Goal: Task Accomplishment & Management: Manage account settings

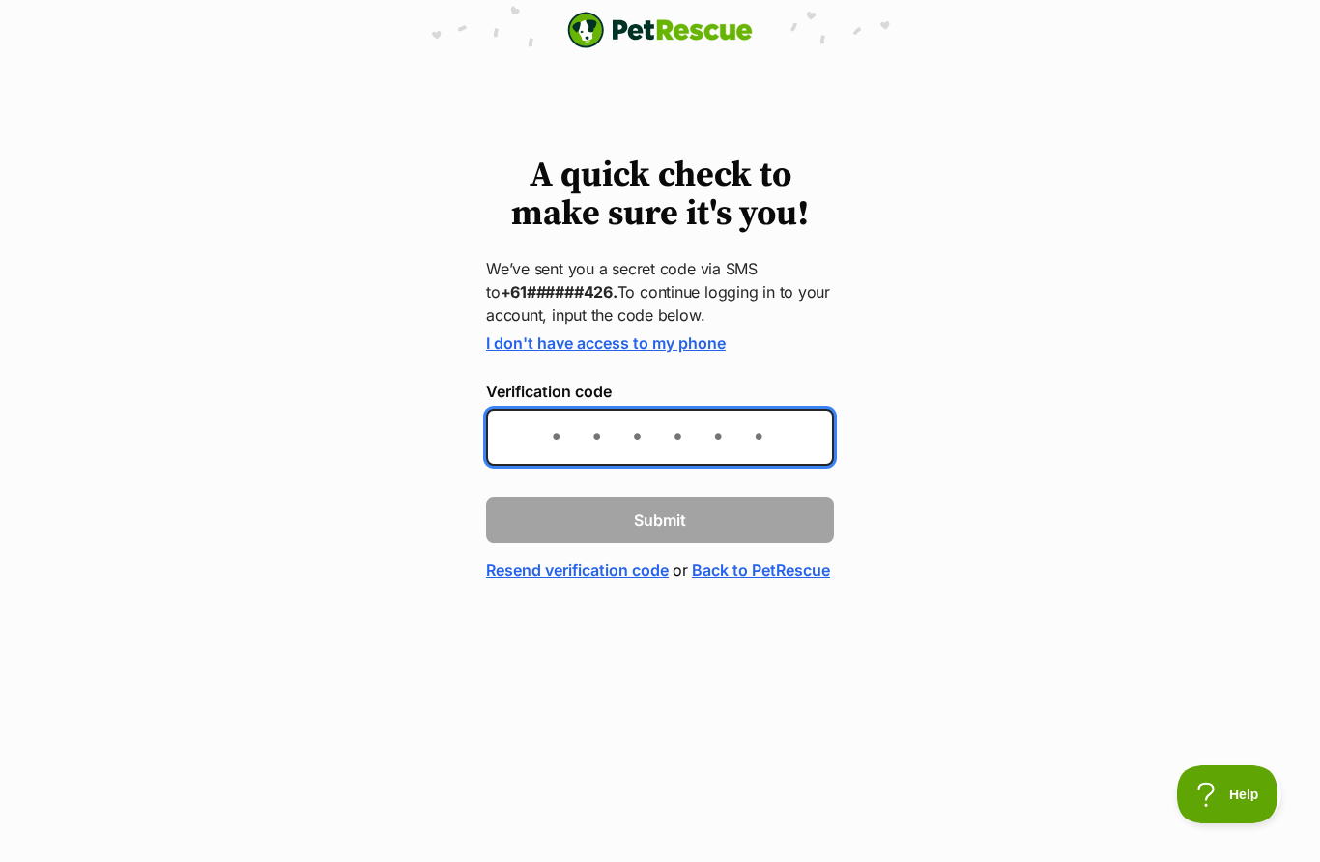
click at [762, 443] on input "Verification code" at bounding box center [660, 437] width 348 height 57
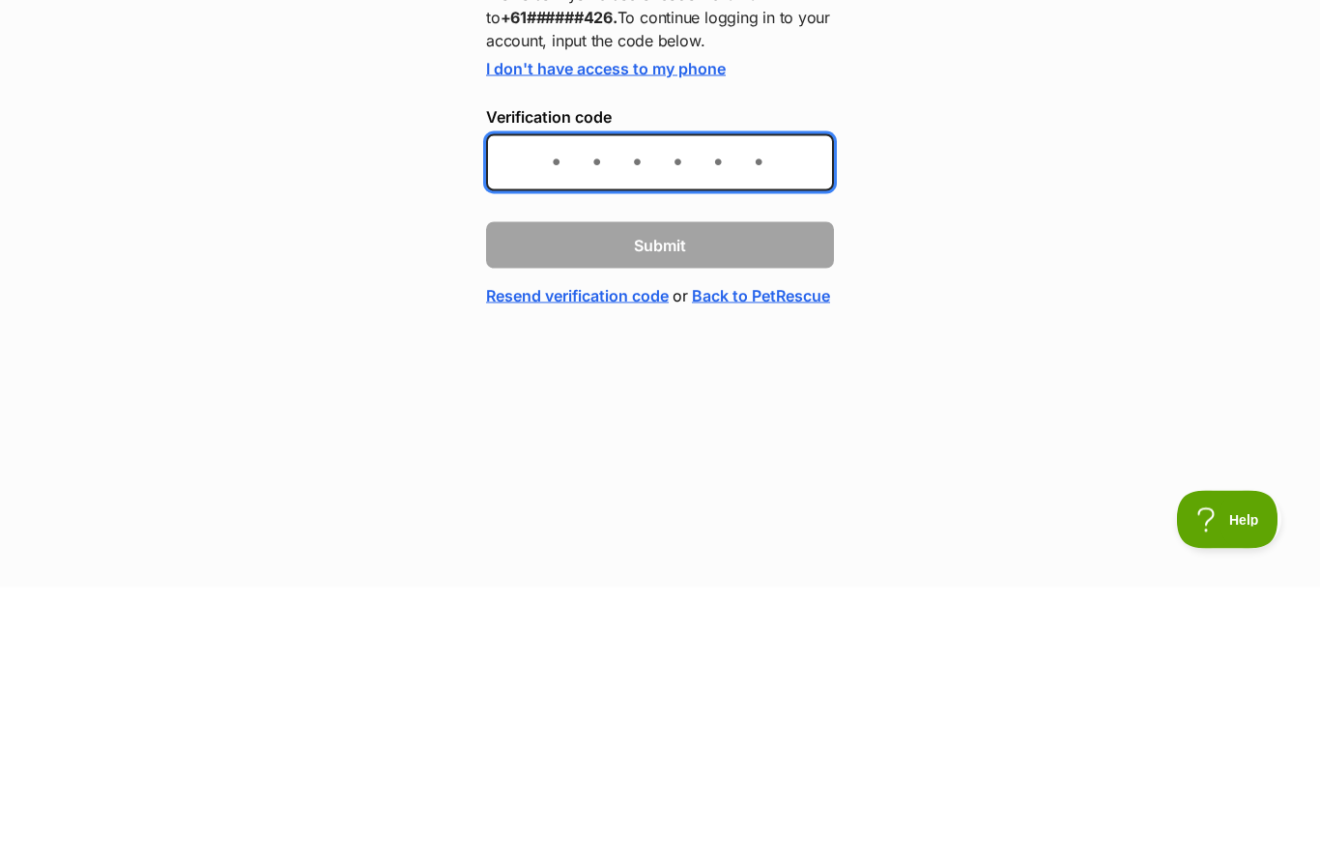
type input "504273"
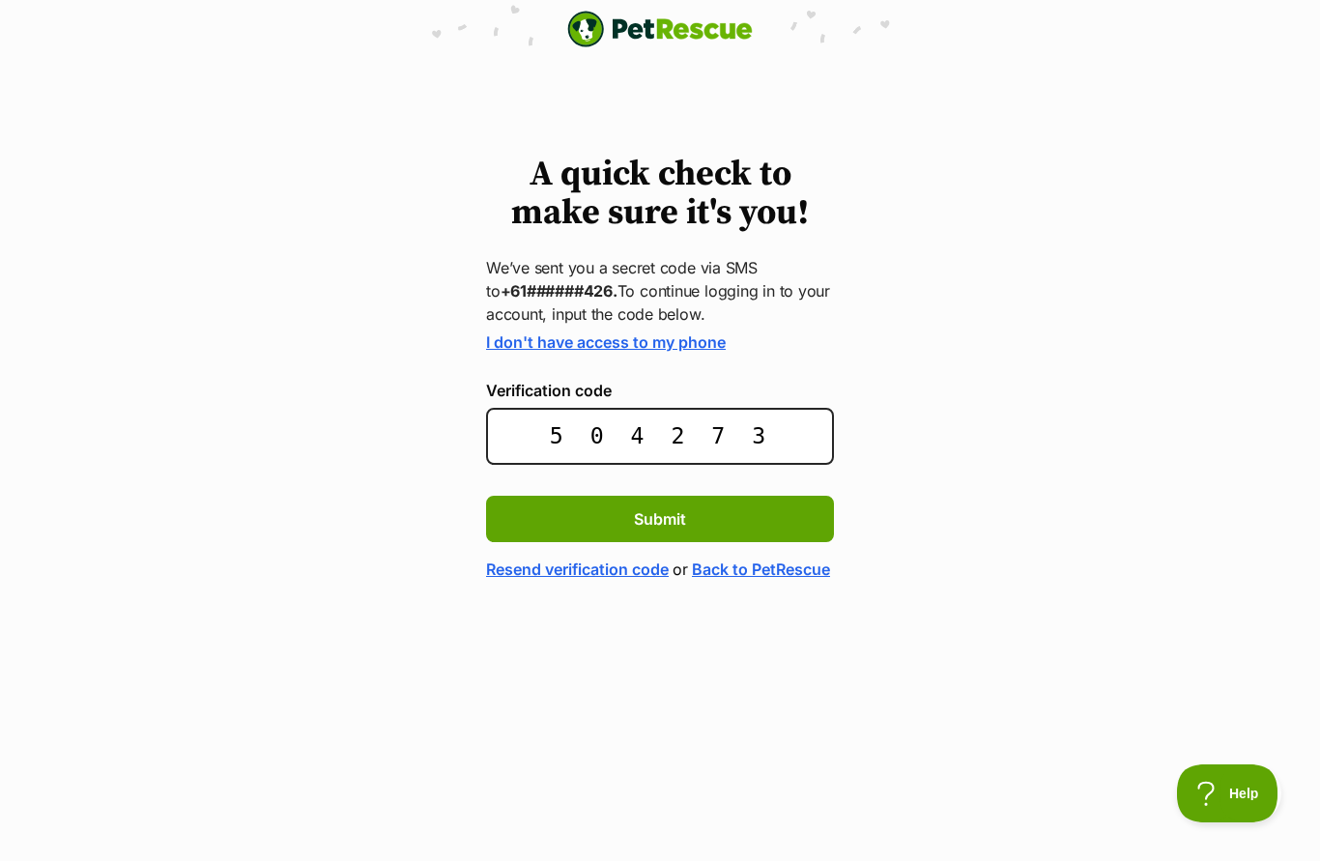
click at [721, 526] on button "Submit" at bounding box center [660, 520] width 348 height 46
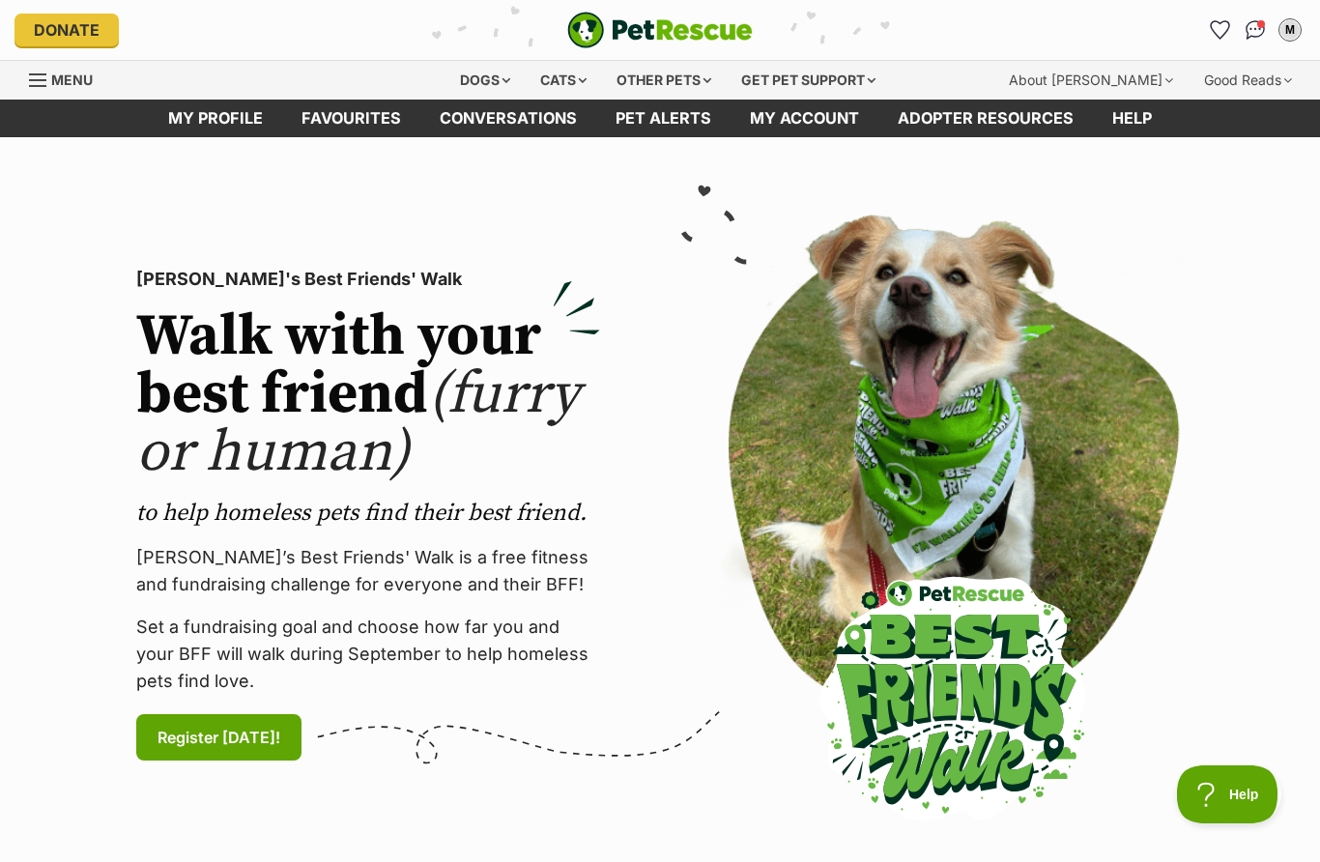
click at [203, 120] on link "My profile" at bounding box center [215, 119] width 133 height 38
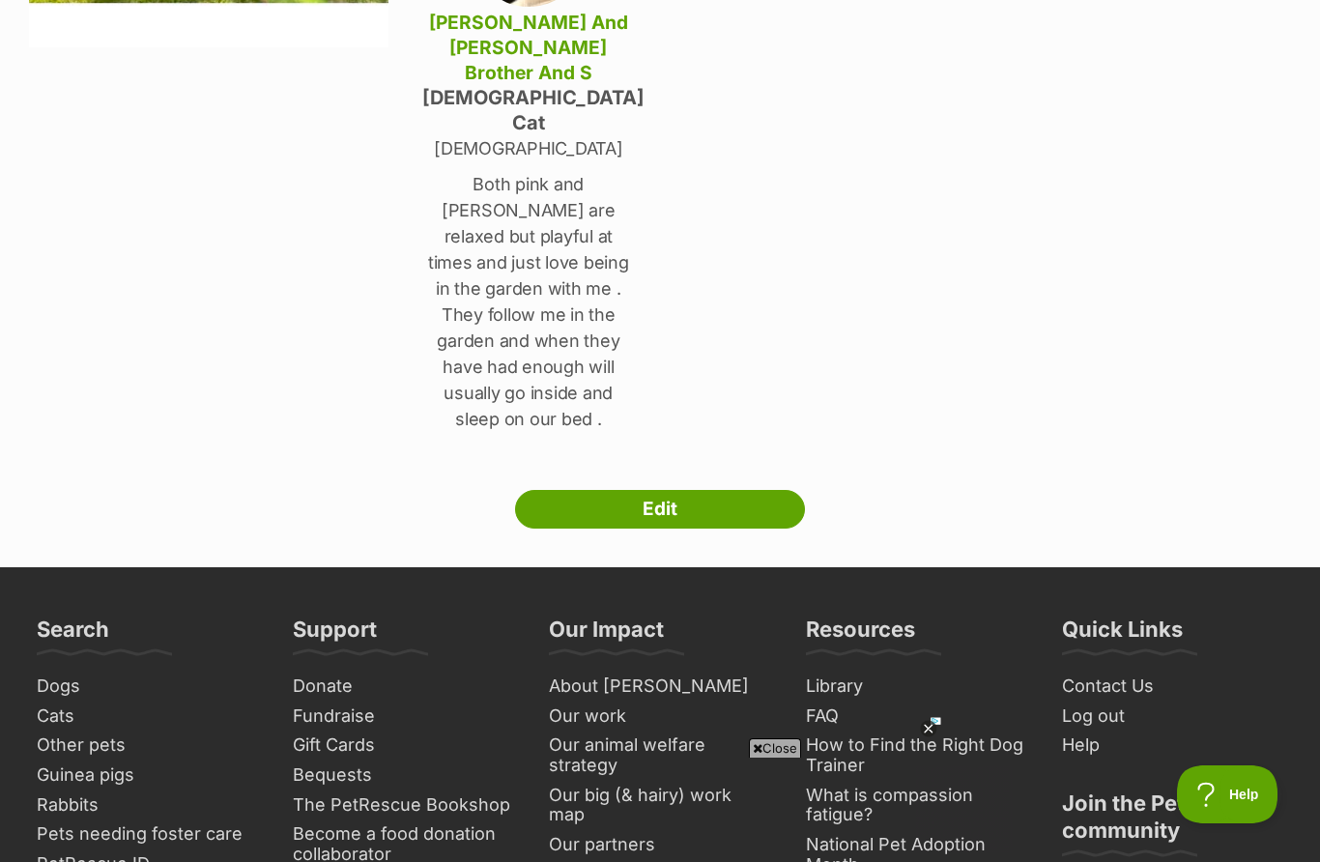
scroll to position [473, 0]
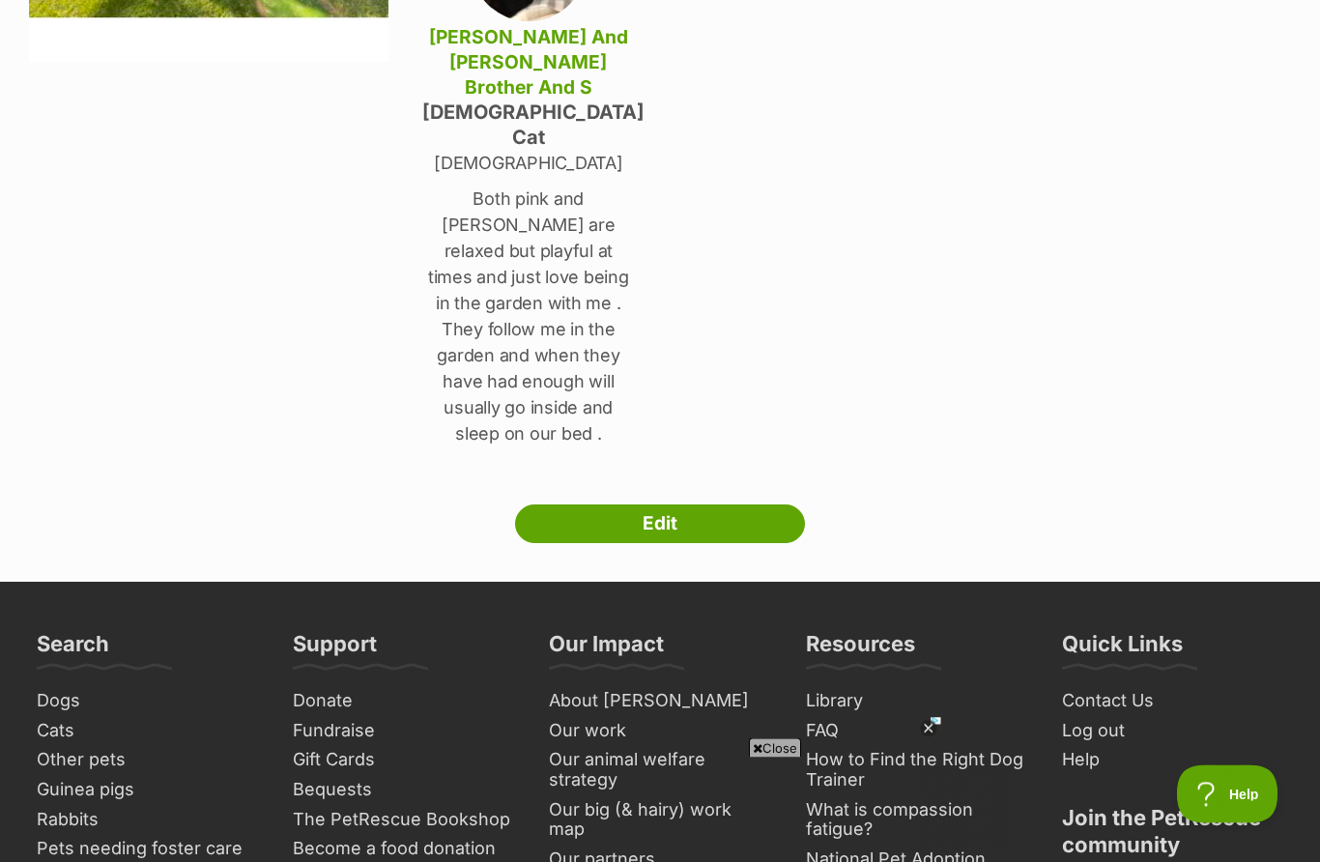
click at [733, 505] on link "Edit" at bounding box center [660, 524] width 290 height 39
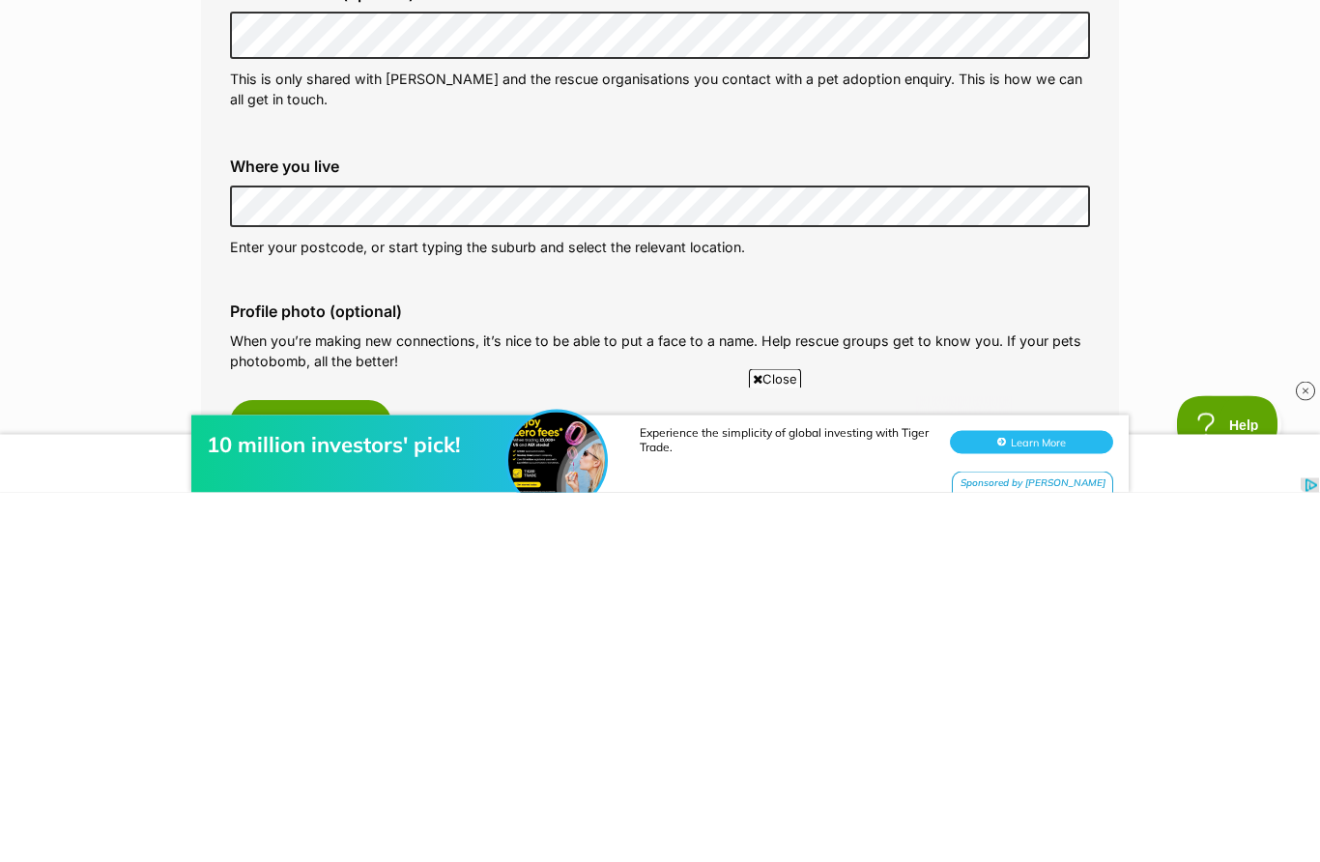
scroll to position [684, 0]
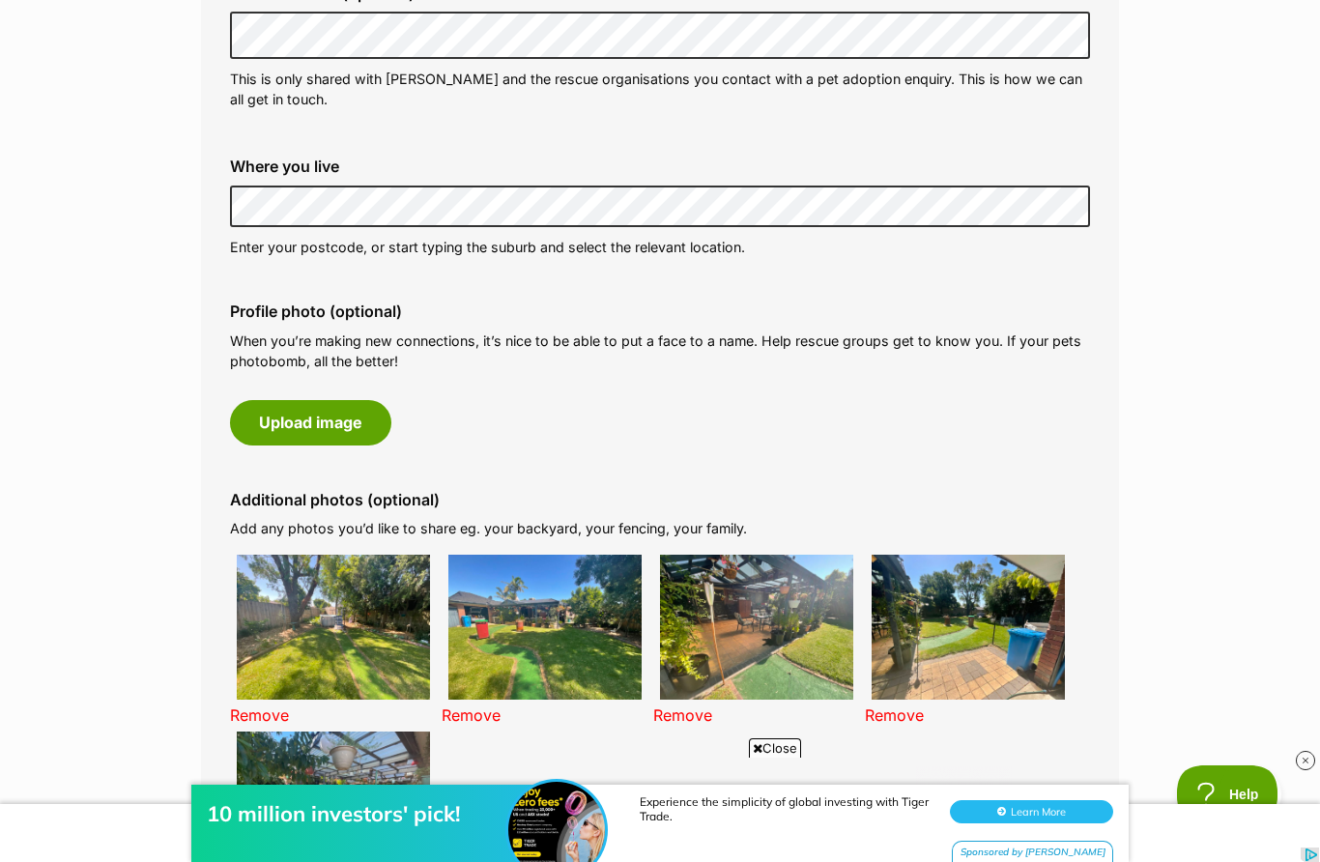
click at [246, 712] on link "Remove" at bounding box center [259, 714] width 59 height 19
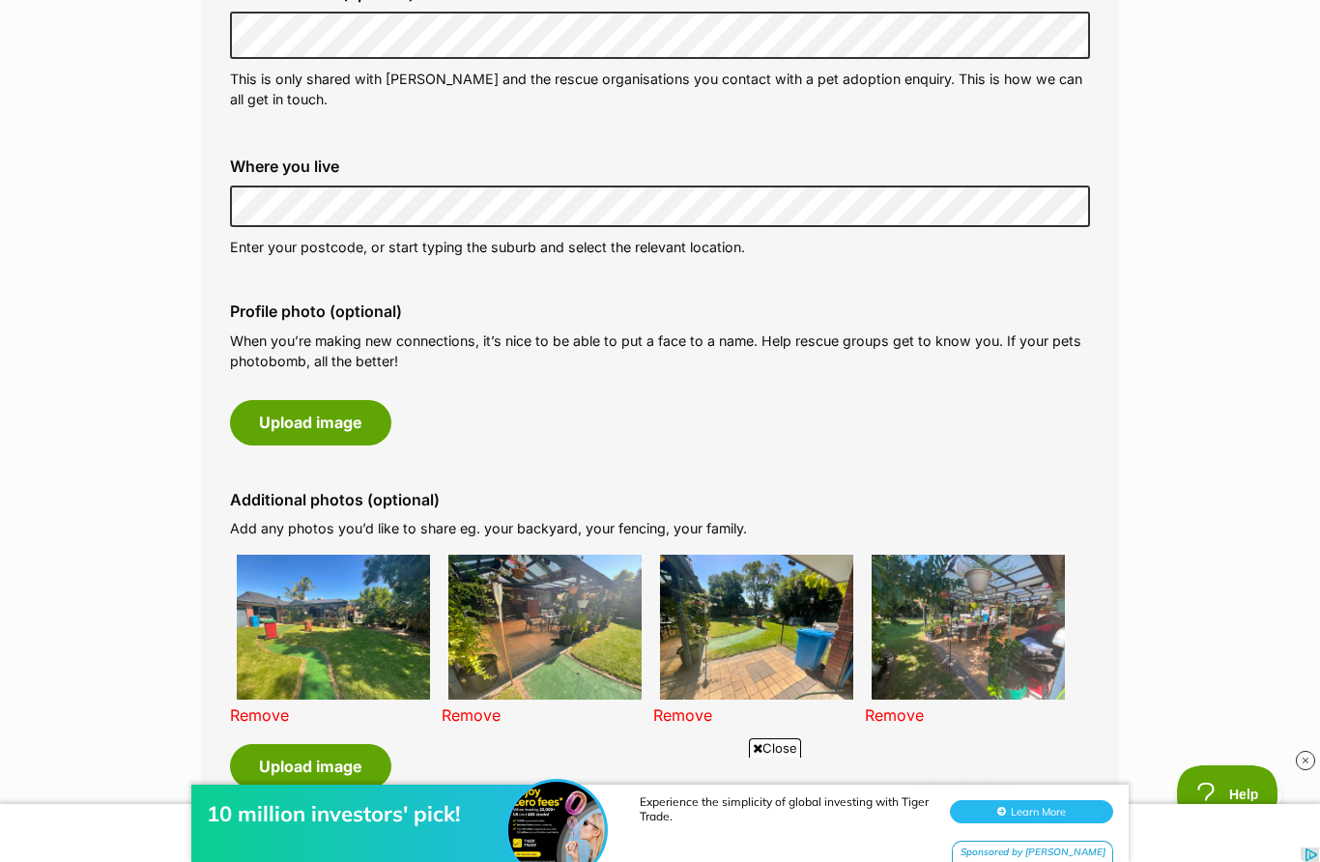
click at [261, 710] on link "Remove" at bounding box center [259, 714] width 59 height 19
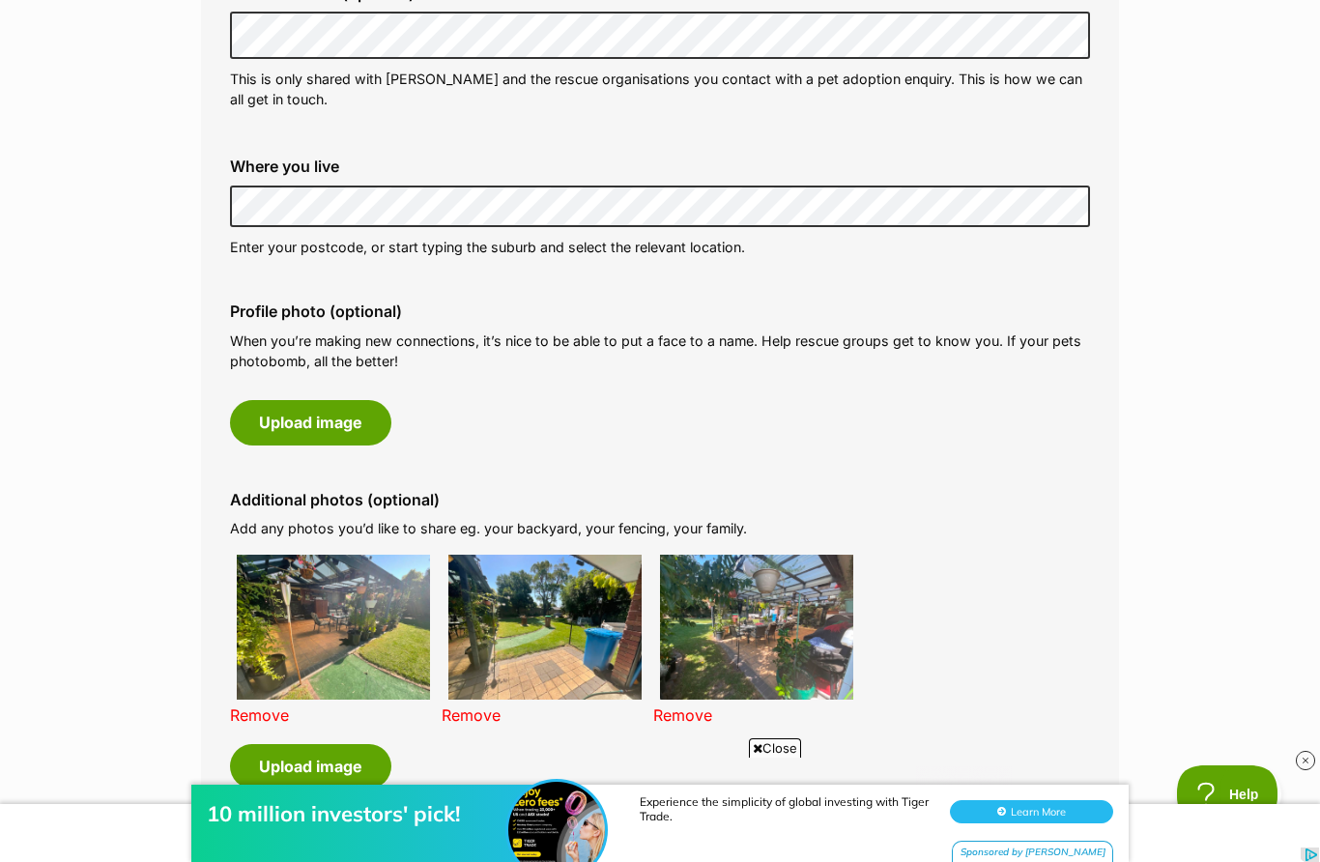
click at [272, 714] on link "Remove" at bounding box center [259, 714] width 59 height 19
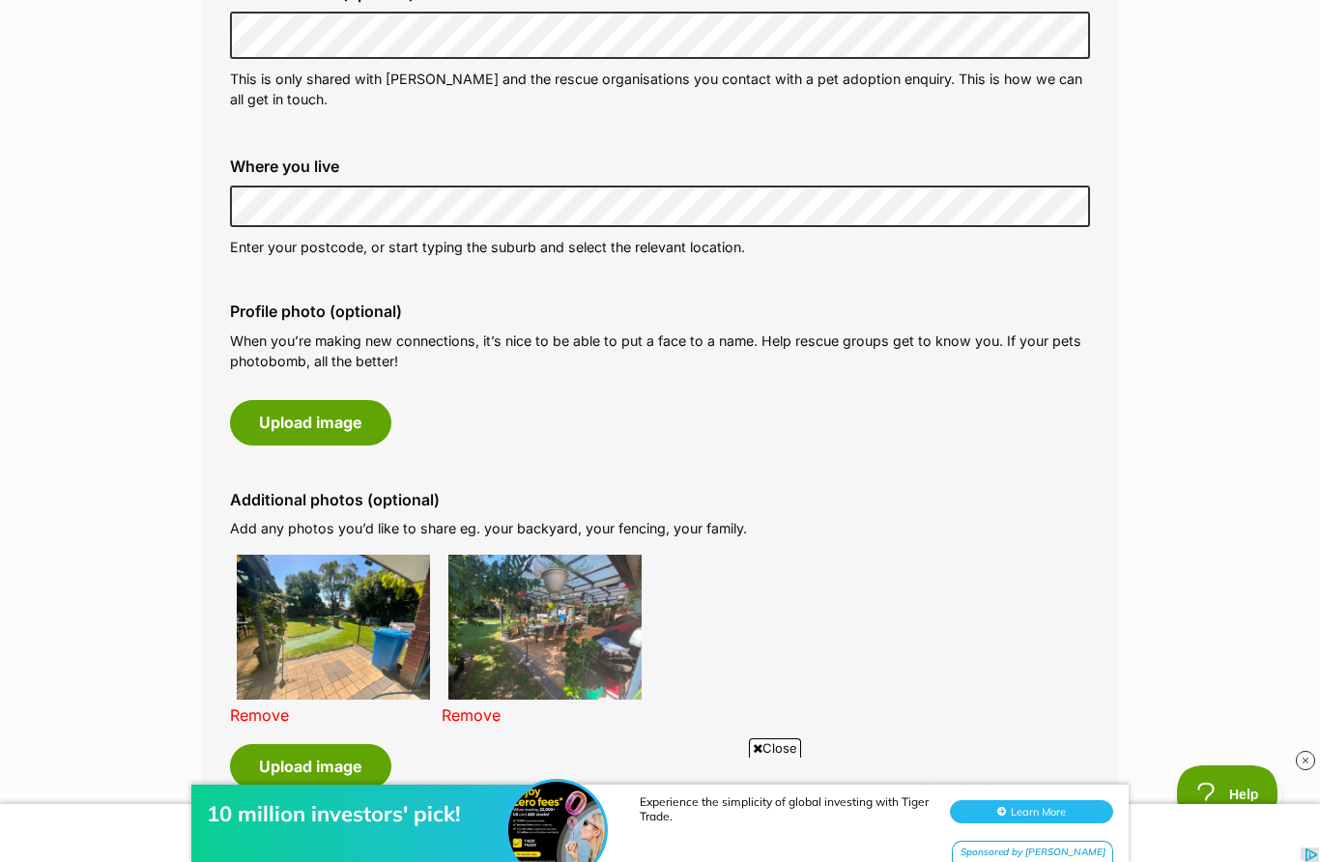
click at [265, 705] on link "Remove" at bounding box center [259, 714] width 59 height 19
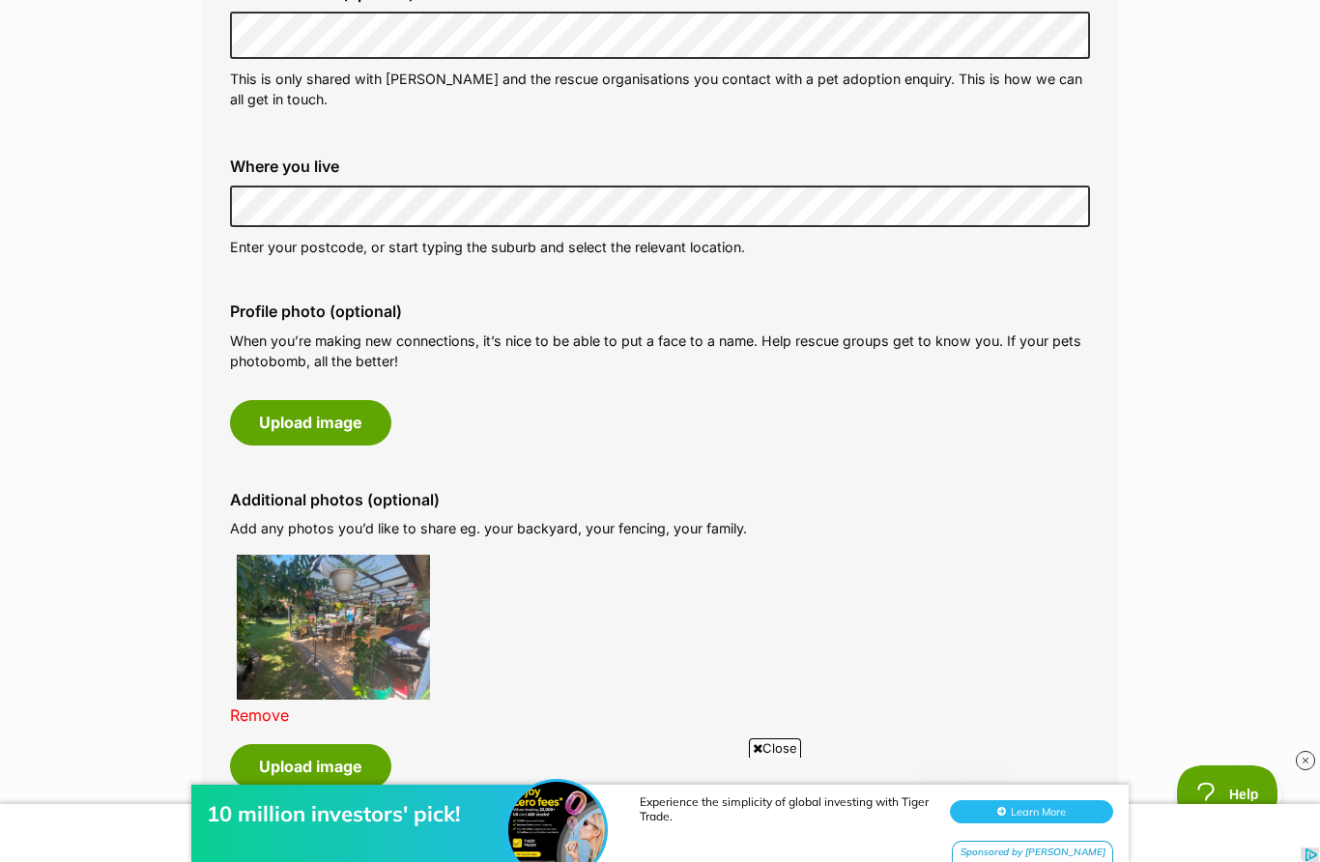
click at [262, 712] on link "Remove" at bounding box center [259, 714] width 59 height 19
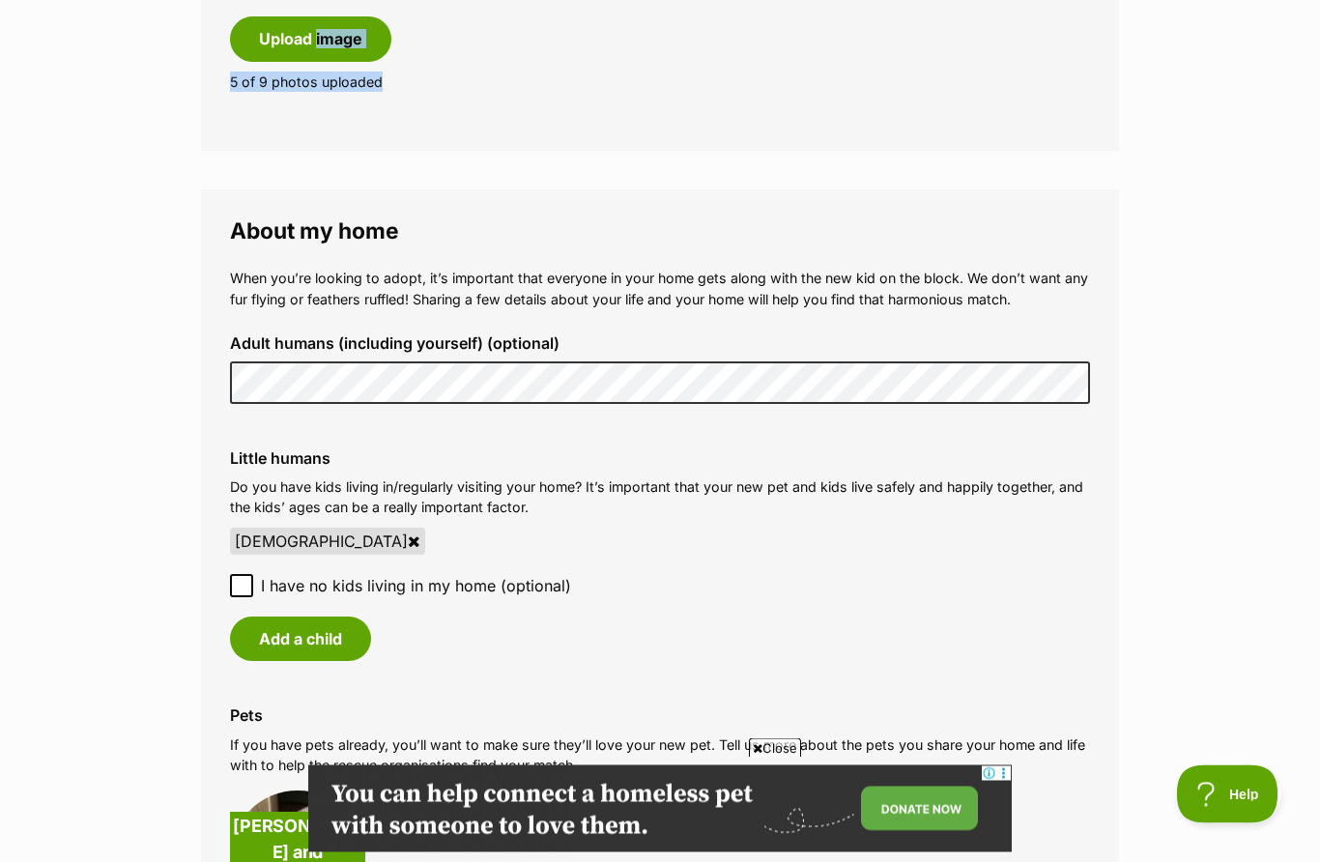
scroll to position [1242, 0]
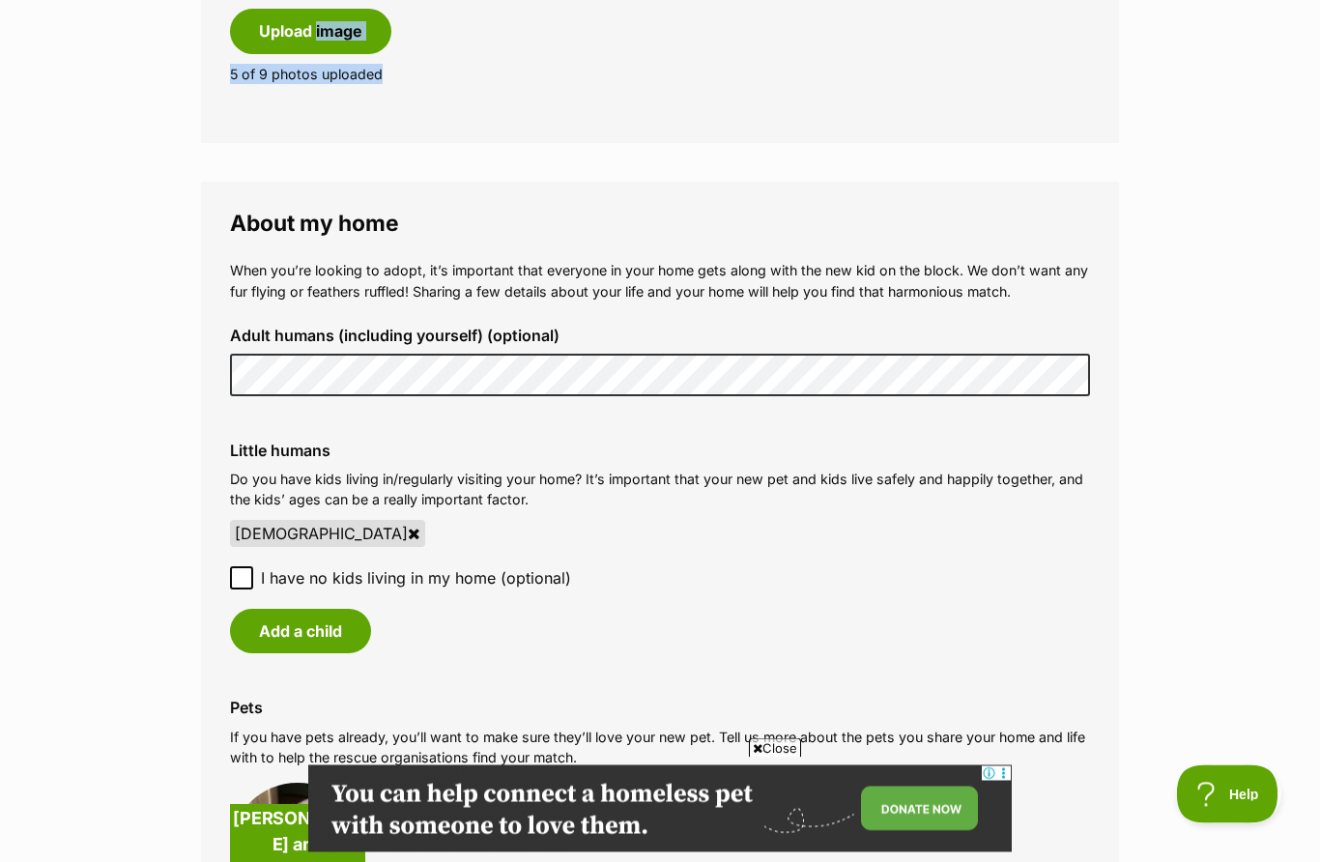
click at [408, 531] on icon at bounding box center [414, 534] width 13 height 15
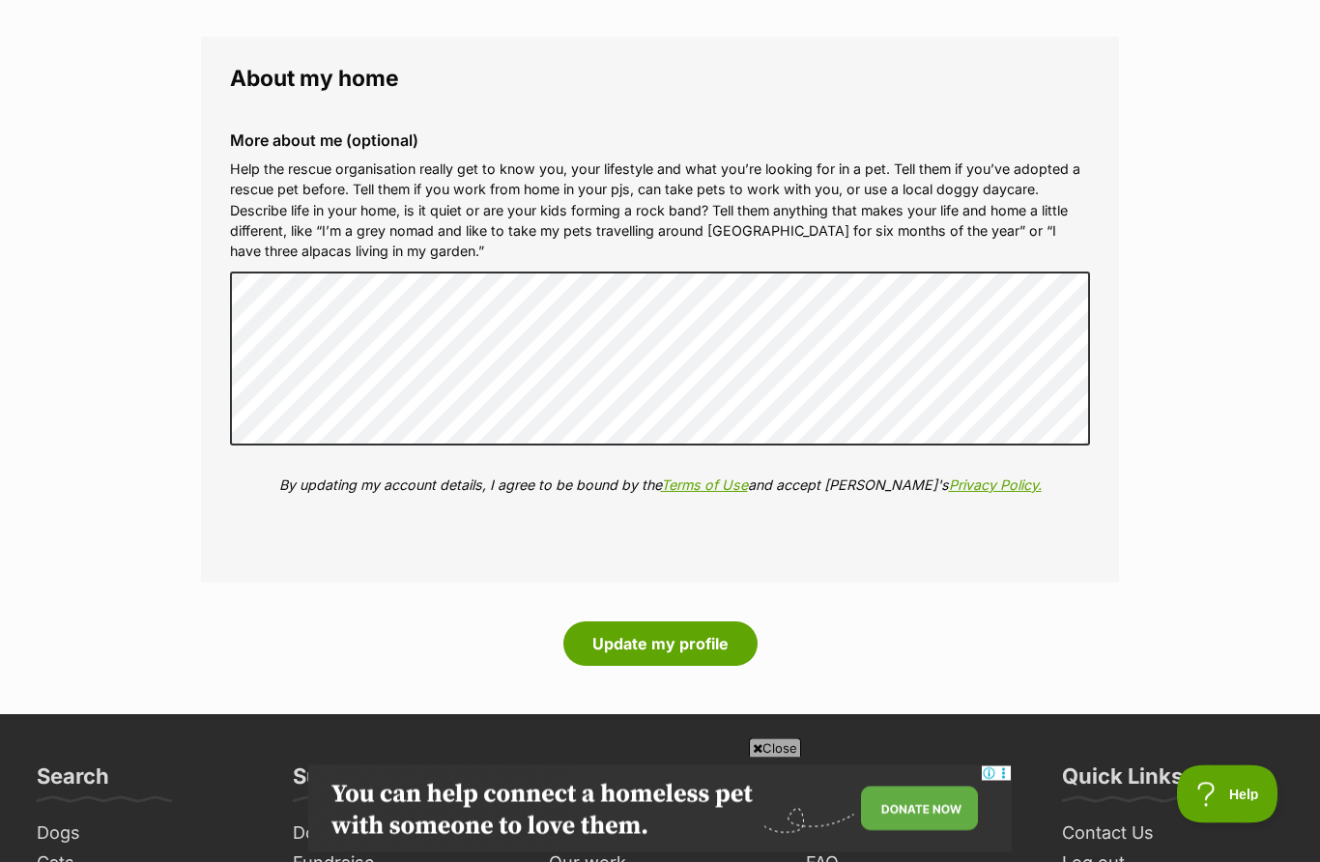
scroll to position [2257, 0]
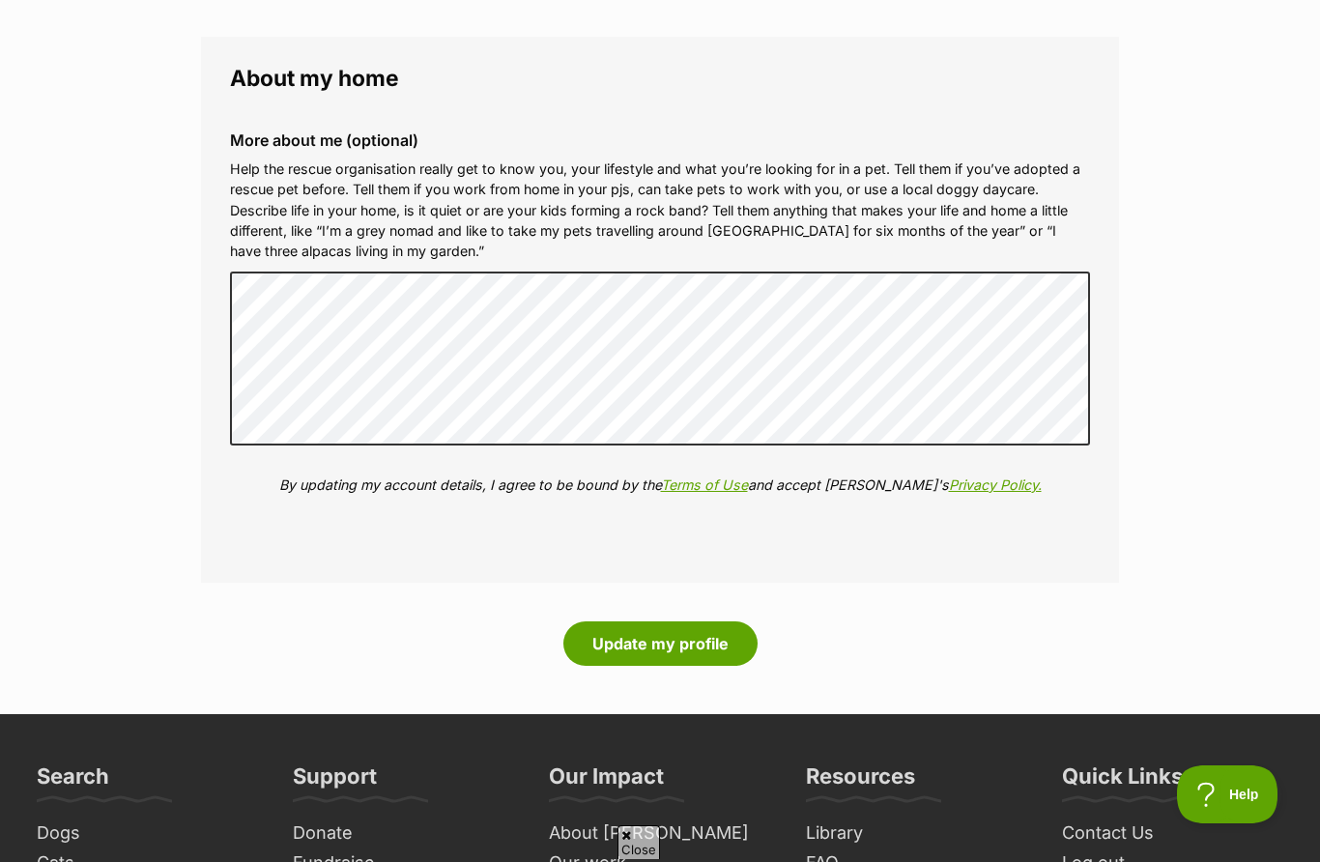
click at [704, 633] on button "Update my profile" at bounding box center [660, 643] width 194 height 44
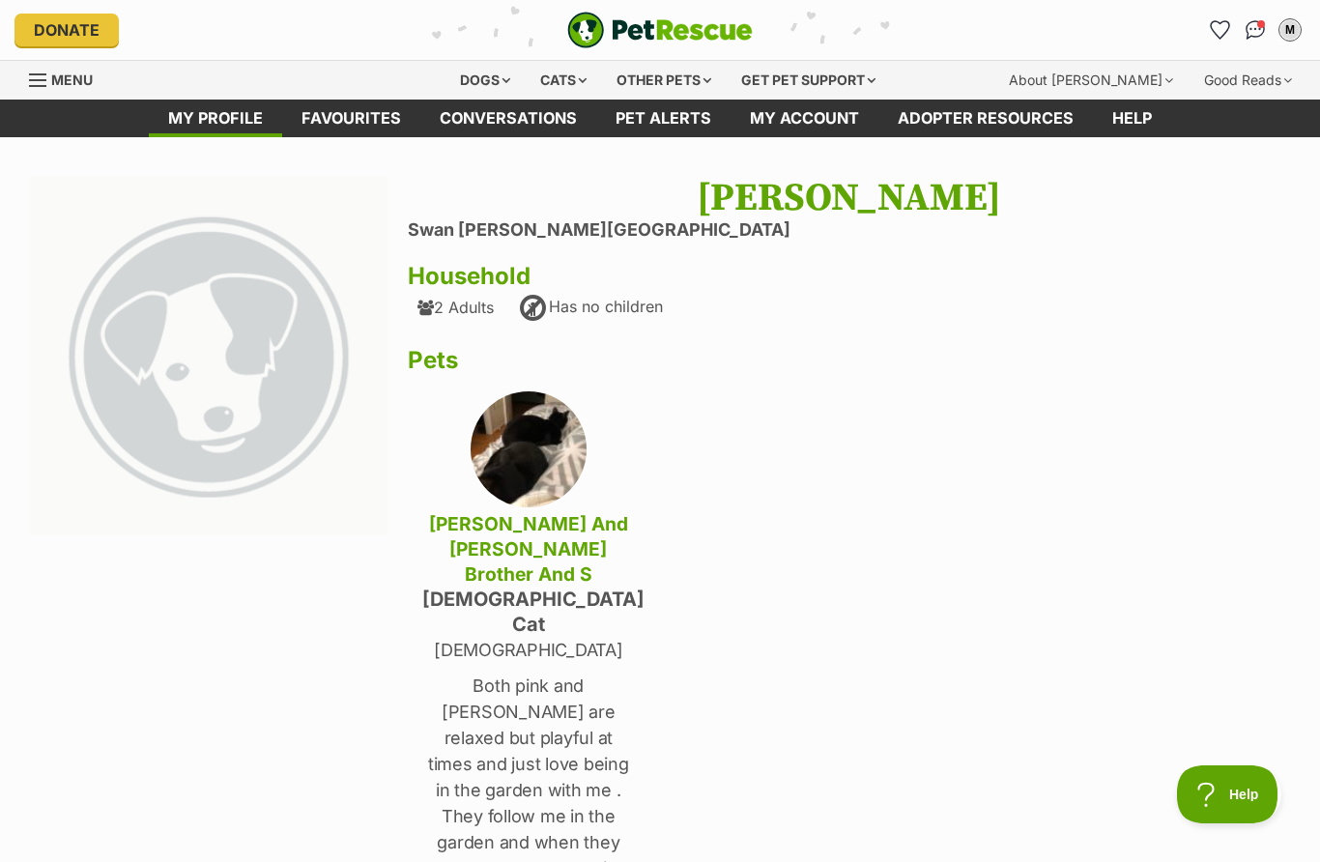
click at [693, 124] on link "Pet alerts" at bounding box center [663, 119] width 134 height 38
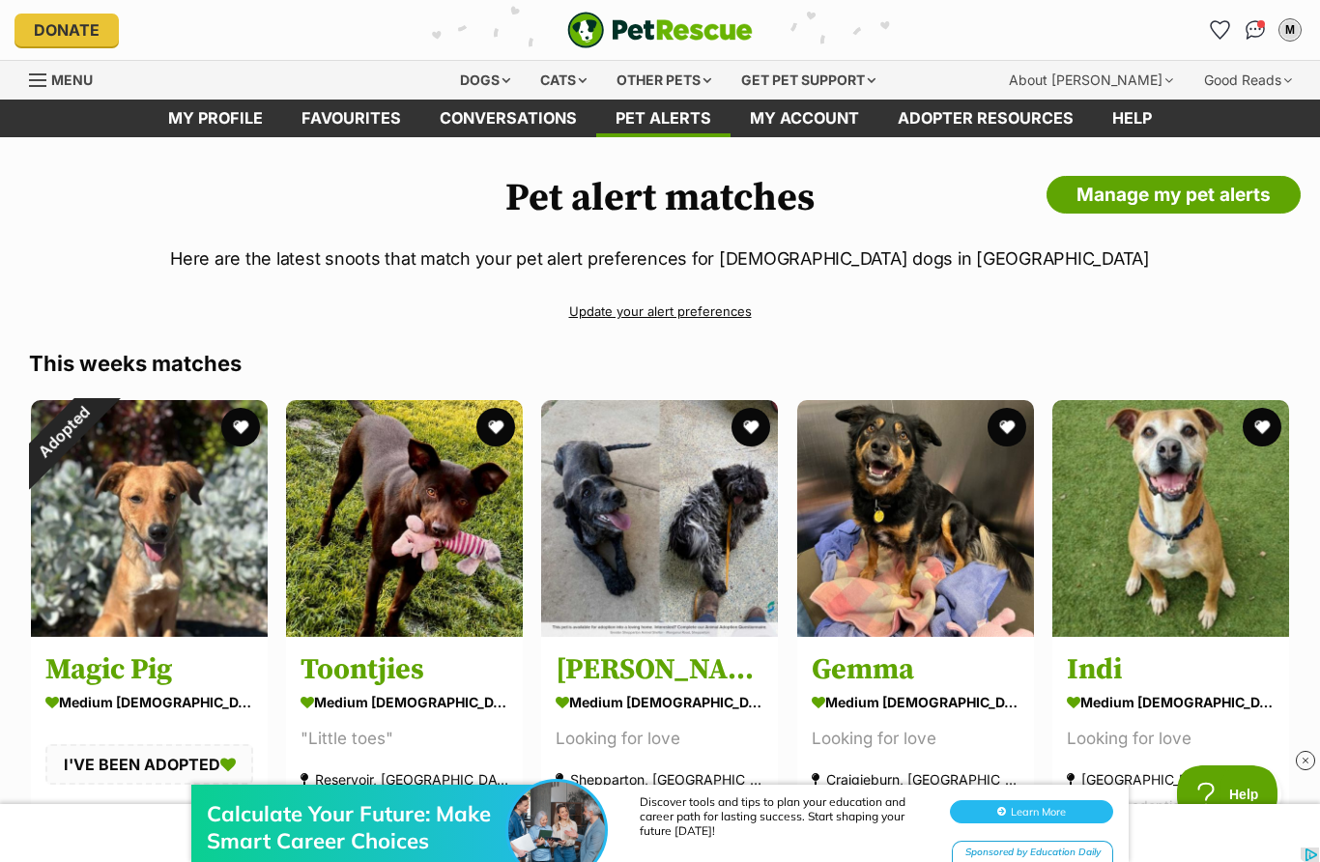
click at [716, 314] on link "Update your alert preferences" at bounding box center [660, 312] width 1262 height 34
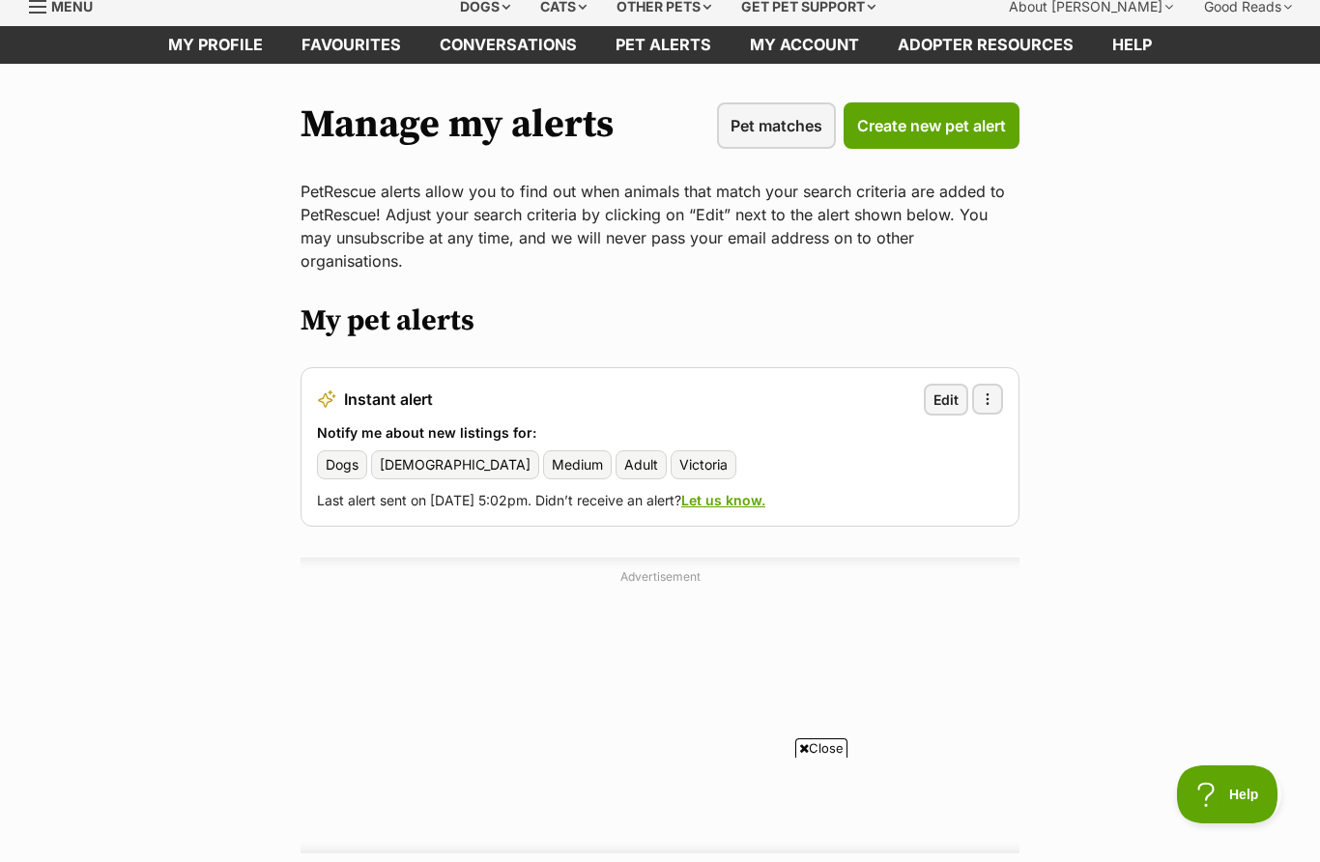
scroll to position [72, 0]
click at [679, 456] on span "Victoria" at bounding box center [703, 465] width 48 height 19
click at [942, 390] on span "Edit" at bounding box center [946, 400] width 25 height 20
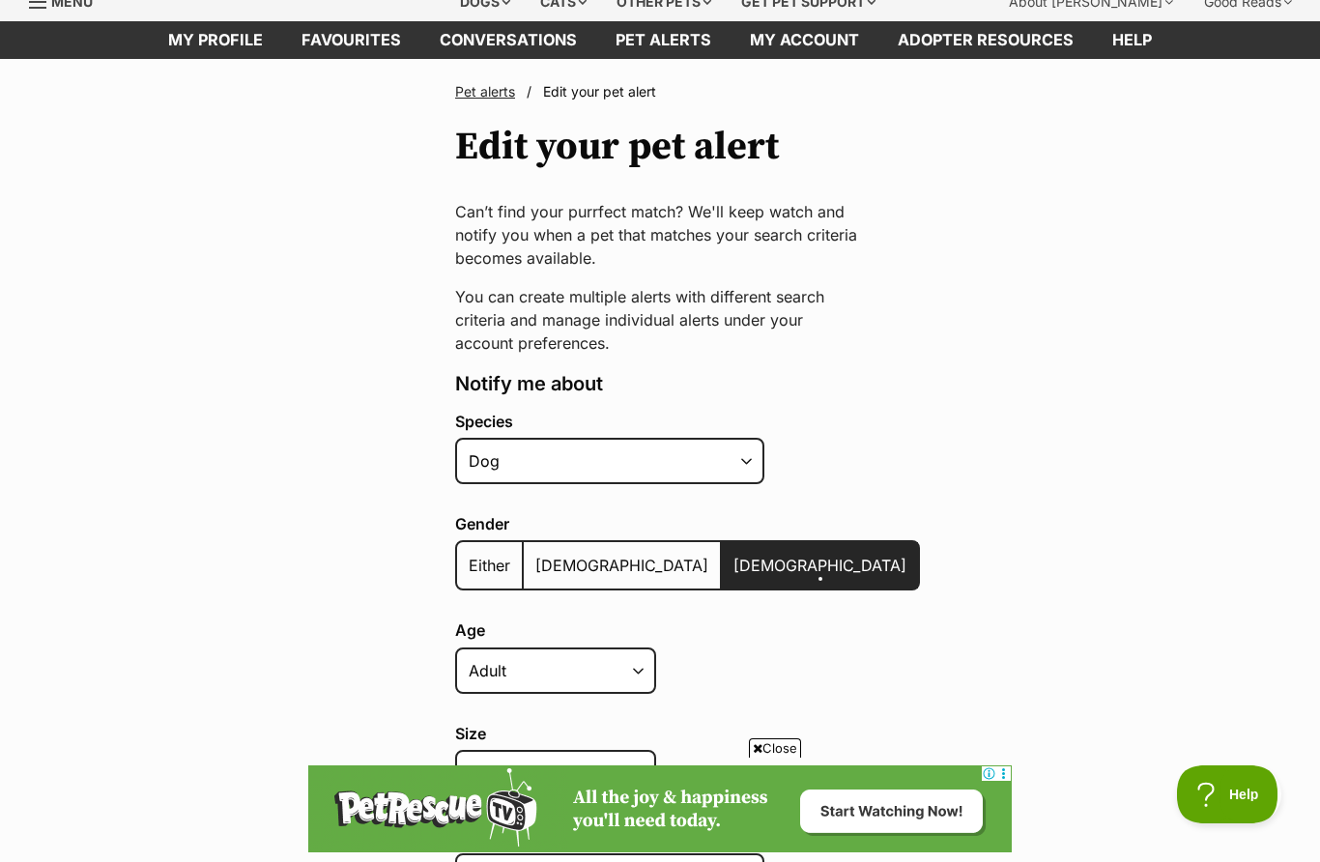
click at [483, 559] on span "Either" at bounding box center [490, 565] width 42 height 19
click at [468, 554] on input "Either" at bounding box center [468, 553] width 0 height 1
radio input "true"
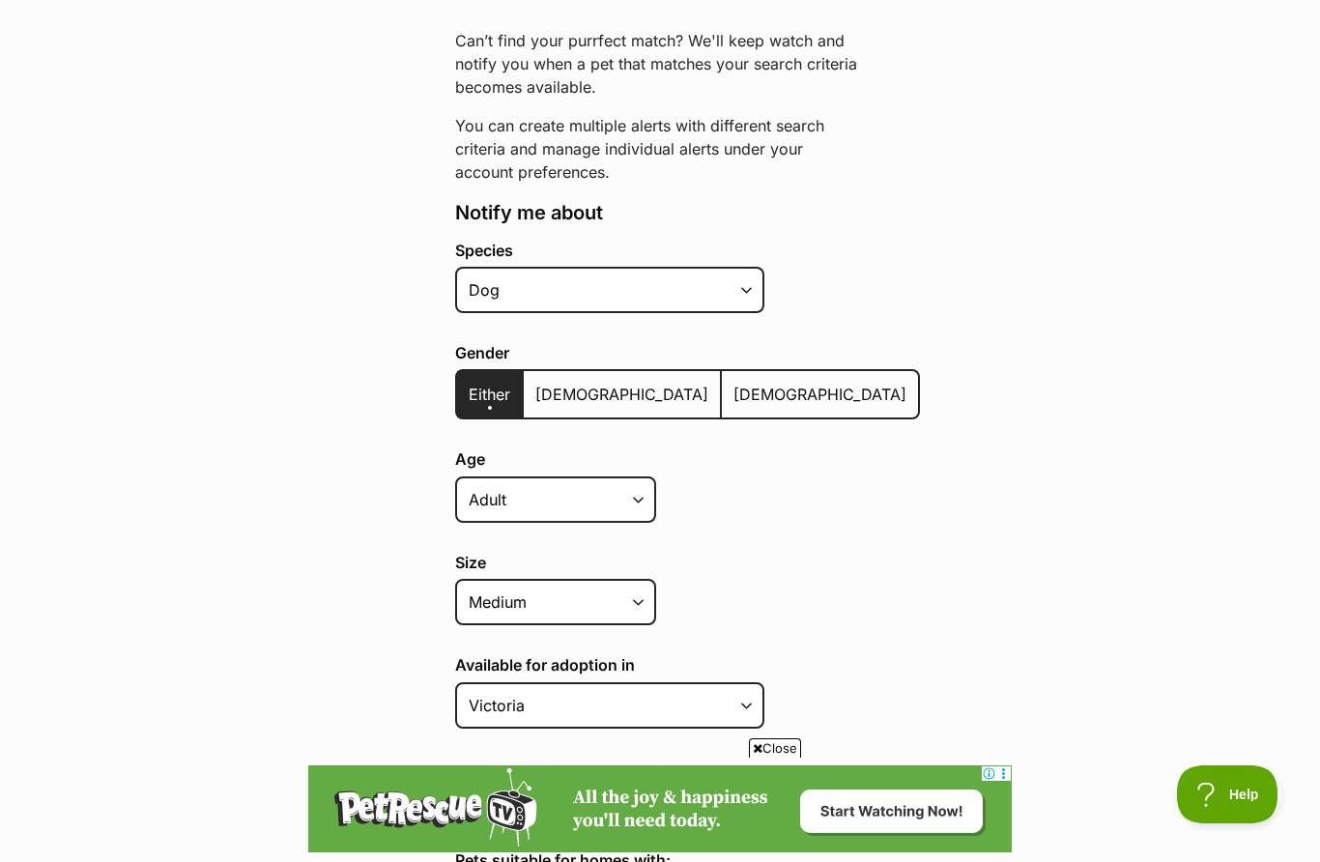
scroll to position [252, 0]
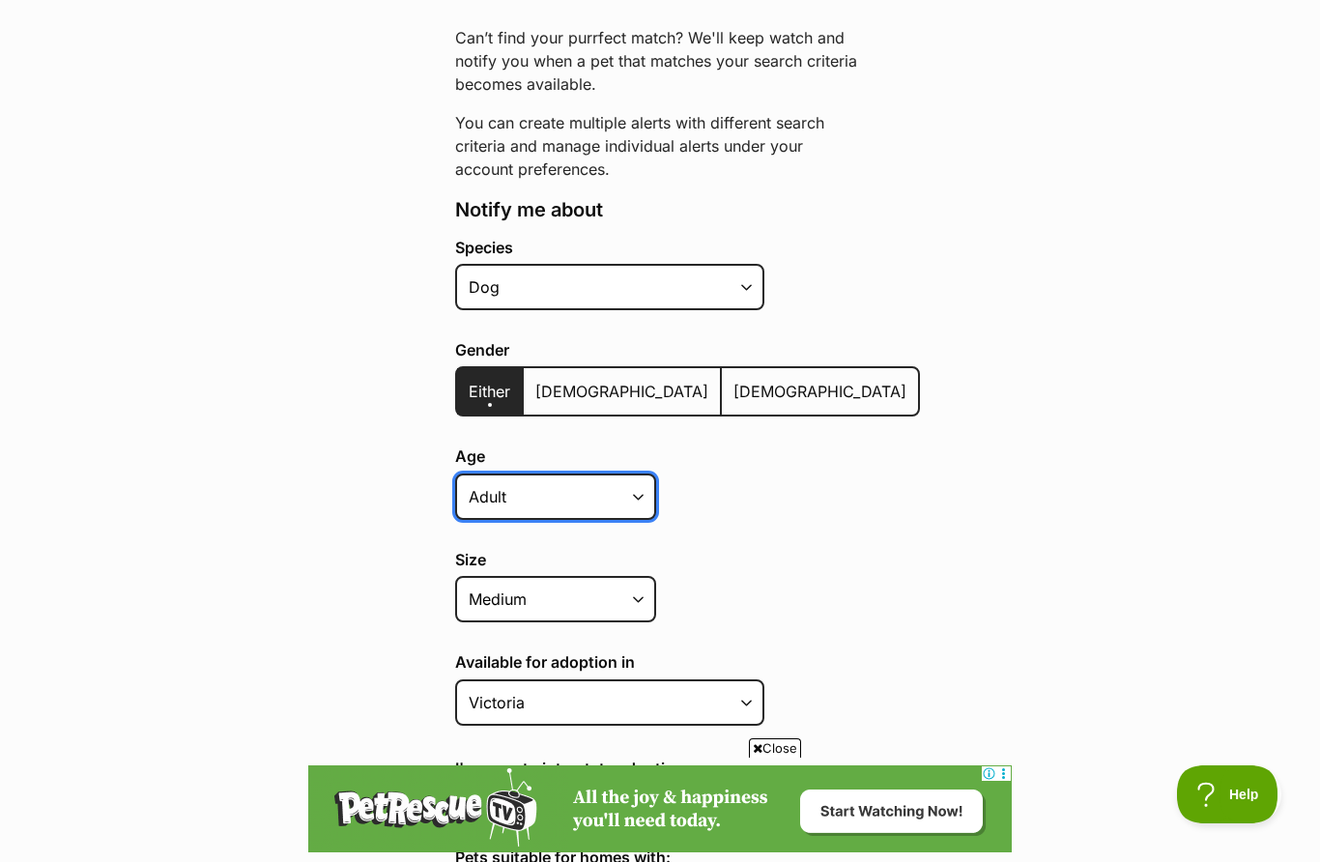
click at [625, 492] on select "Puppy Adult Senior All ages" at bounding box center [555, 497] width 201 height 46
select select
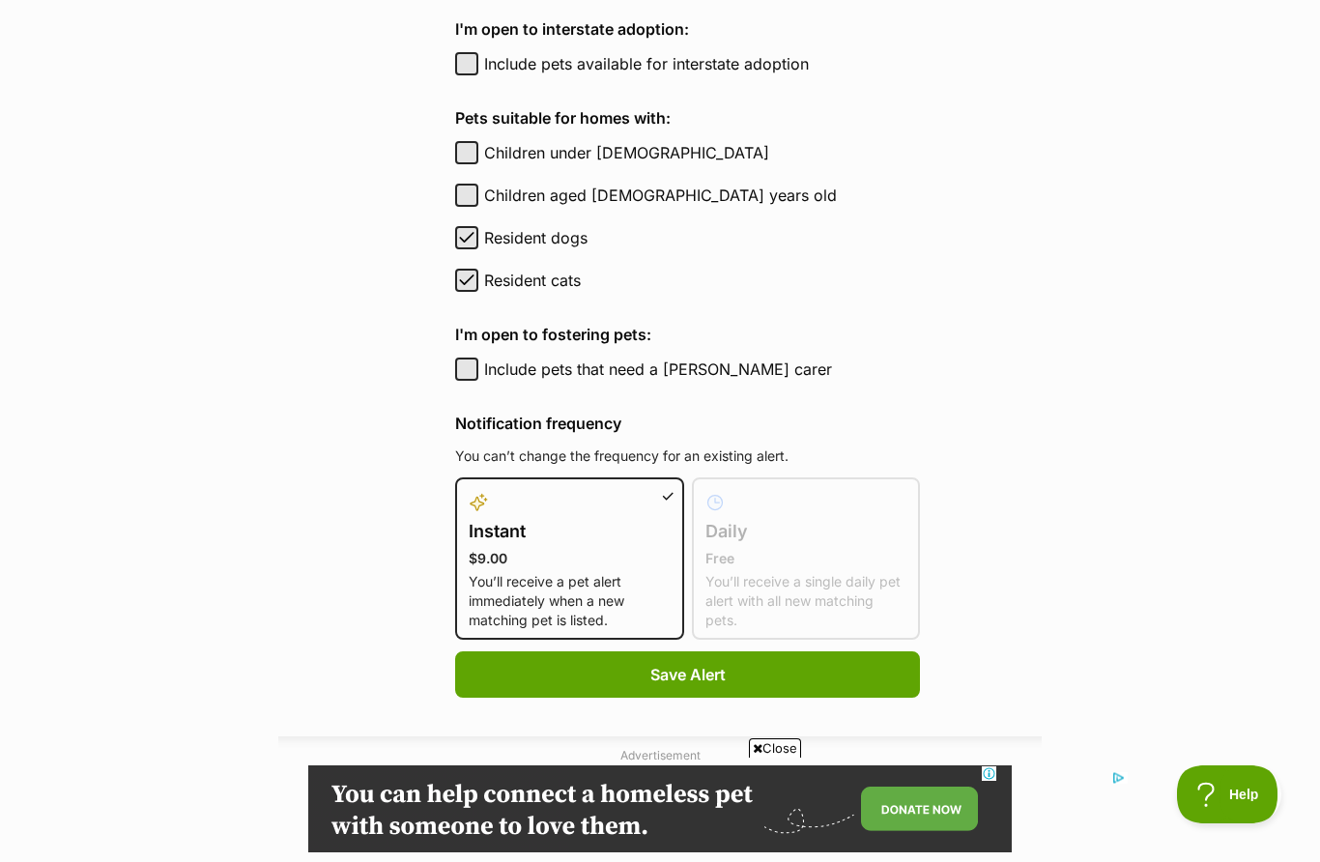
scroll to position [0, 0]
click at [791, 567] on label "Daily Free You’ll receive a single daily pet alert with all new matching pets." at bounding box center [806, 560] width 202 height 139
click at [768, 561] on p "Free" at bounding box center [806, 558] width 202 height 19
click at [601, 562] on p "$9.00" at bounding box center [570, 558] width 202 height 19
click at [469, 490] on input "Instant $9.00 You’ll receive a pet alert immediately when a new matching pet is…" at bounding box center [468, 489] width 1 height 1
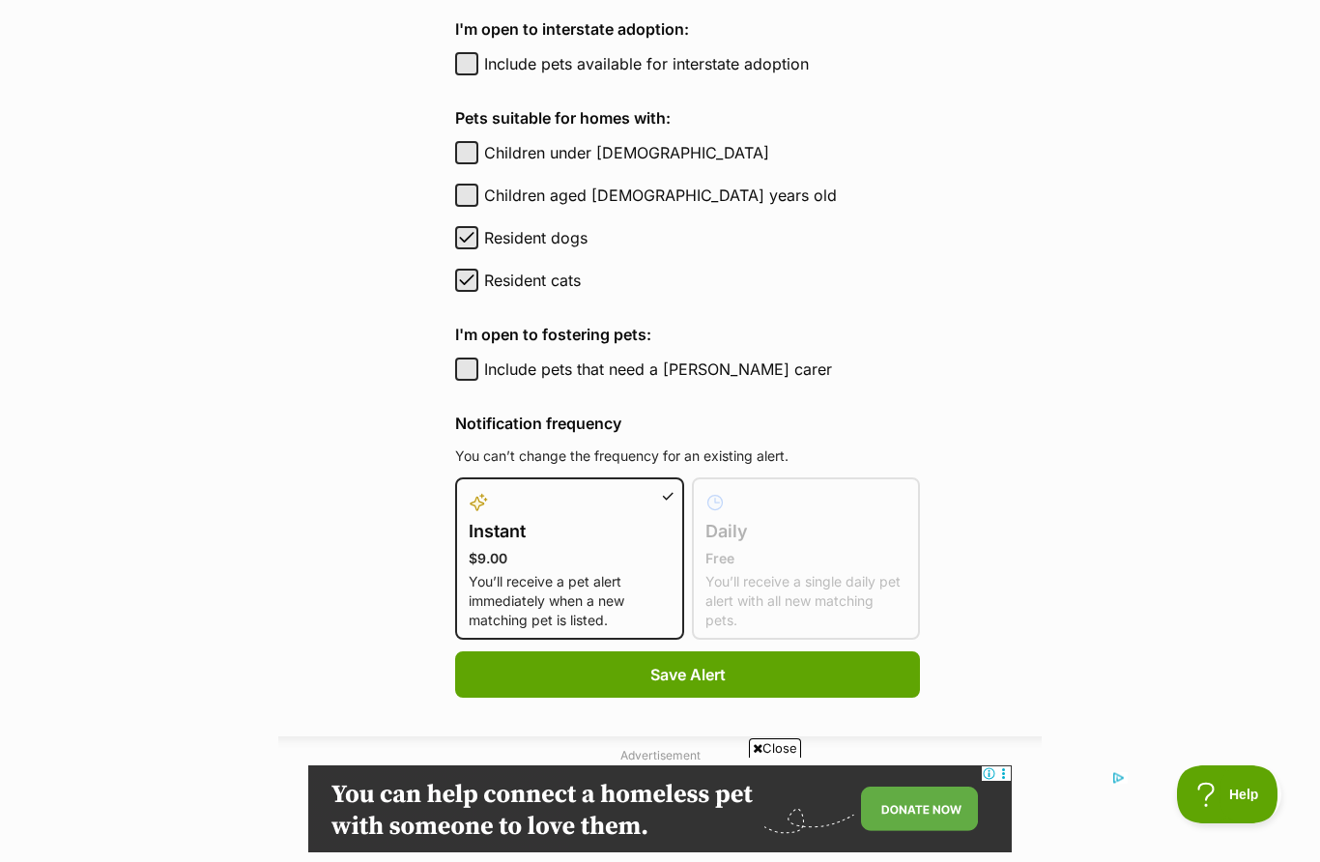
click at [779, 543] on label "Daily Free You’ll receive a single daily pet alert with all new matching pets." at bounding box center [806, 560] width 202 height 139
click at [791, 659] on button "Save Alert" at bounding box center [687, 674] width 465 height 46
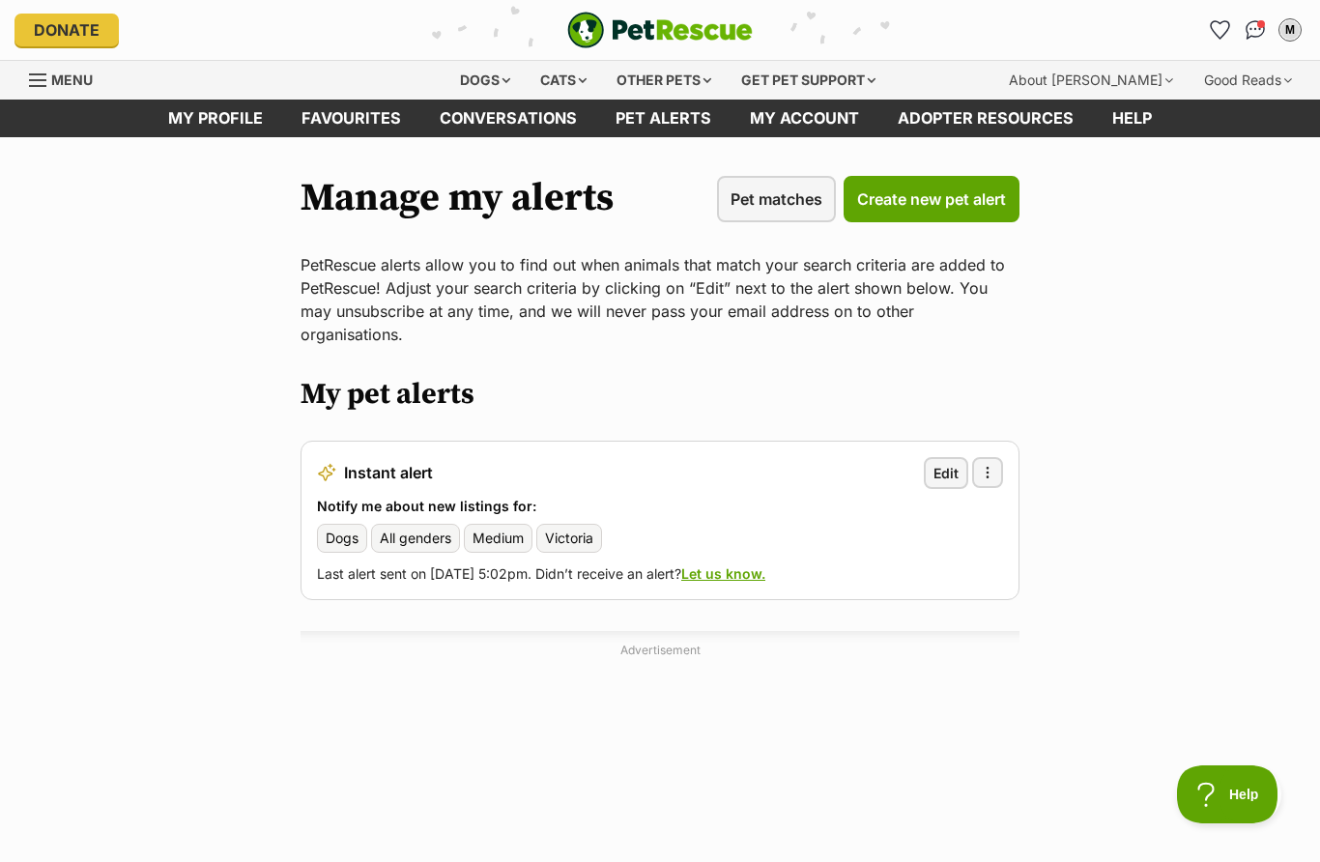
click at [797, 199] on span "Pet matches" at bounding box center [777, 198] width 92 height 23
